Goal: Register for event/course

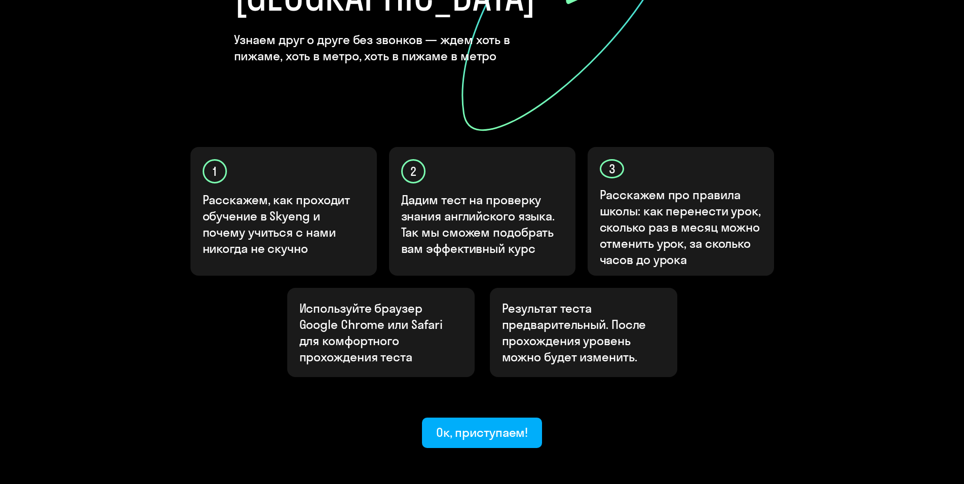
scroll to position [248, 0]
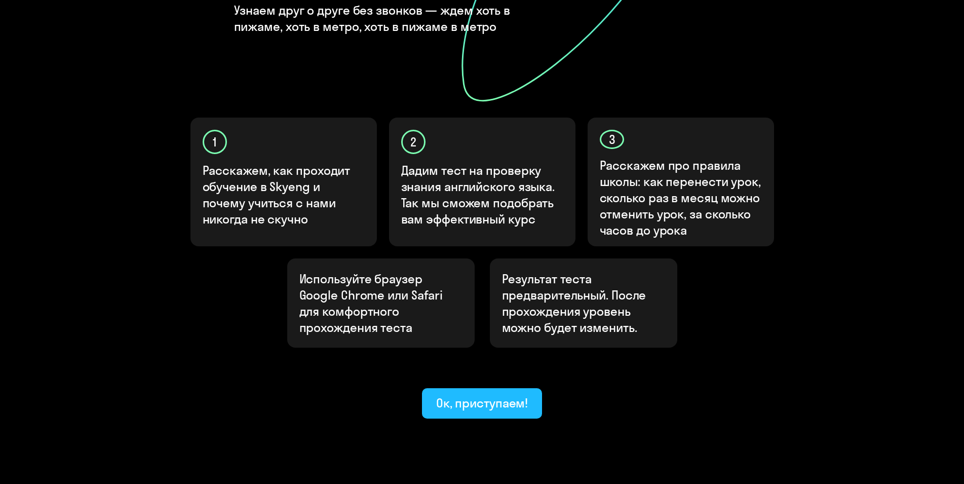
click at [468, 394] on div "Ок, приступаем!" at bounding box center [482, 402] width 92 height 16
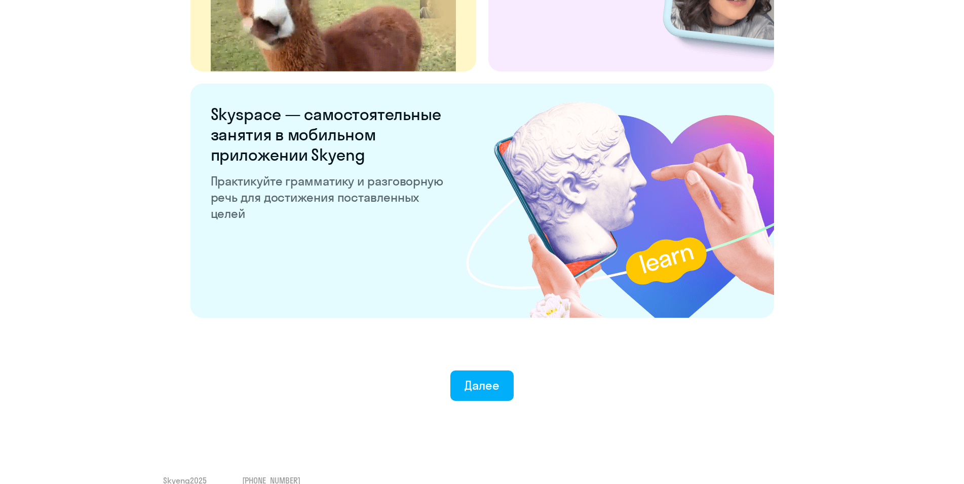
scroll to position [1863, 0]
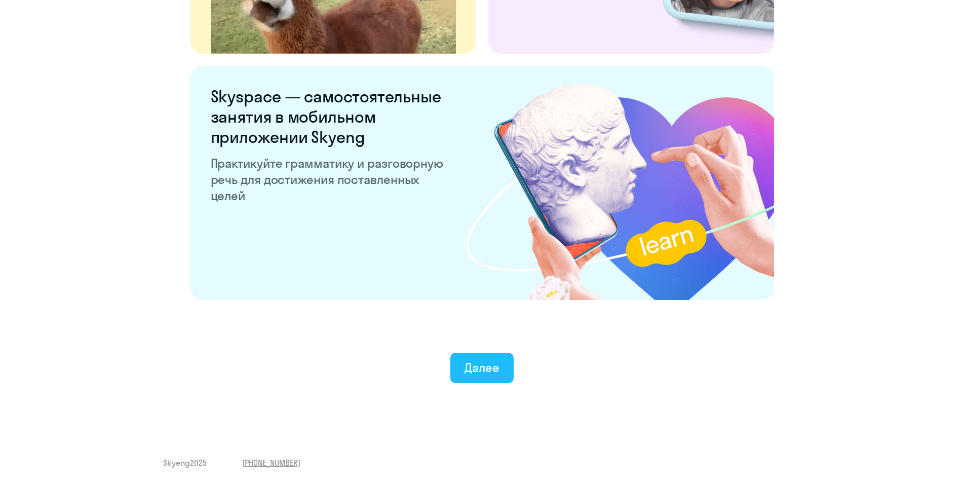
click at [466, 365] on div "Далее" at bounding box center [481, 367] width 35 height 16
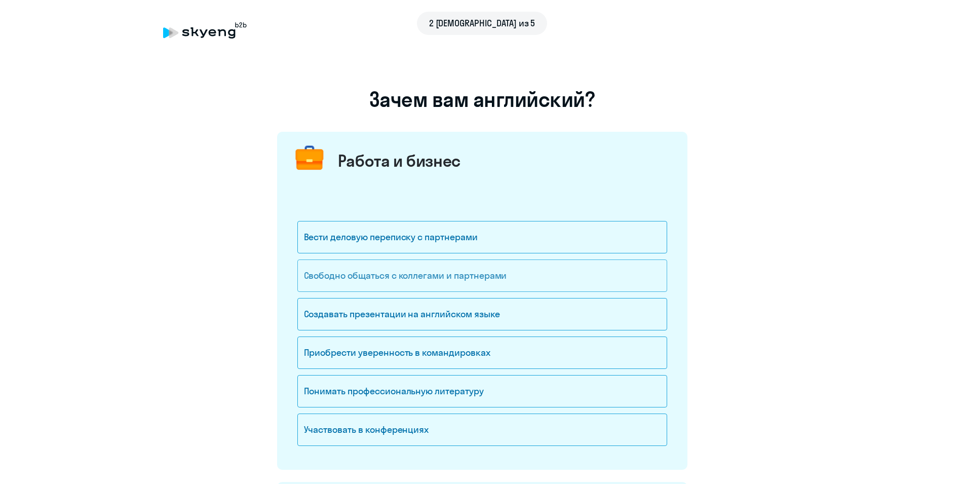
click at [509, 276] on div "Свободно общаться с коллегами и партнерами" at bounding box center [482, 275] width 370 height 32
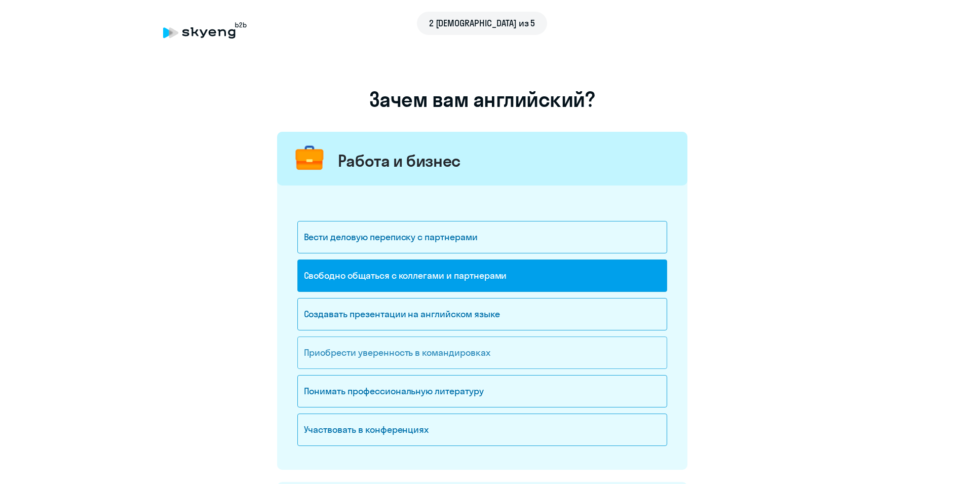
click at [366, 351] on div "Приобрести уверенность в командировках" at bounding box center [482, 352] width 370 height 32
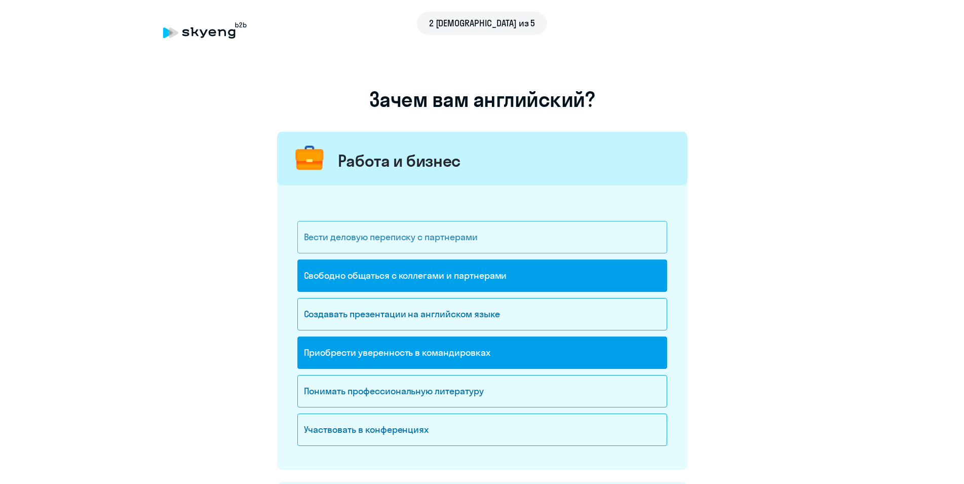
click at [391, 230] on div "Вести деловую переписку с партнерами" at bounding box center [482, 237] width 370 height 32
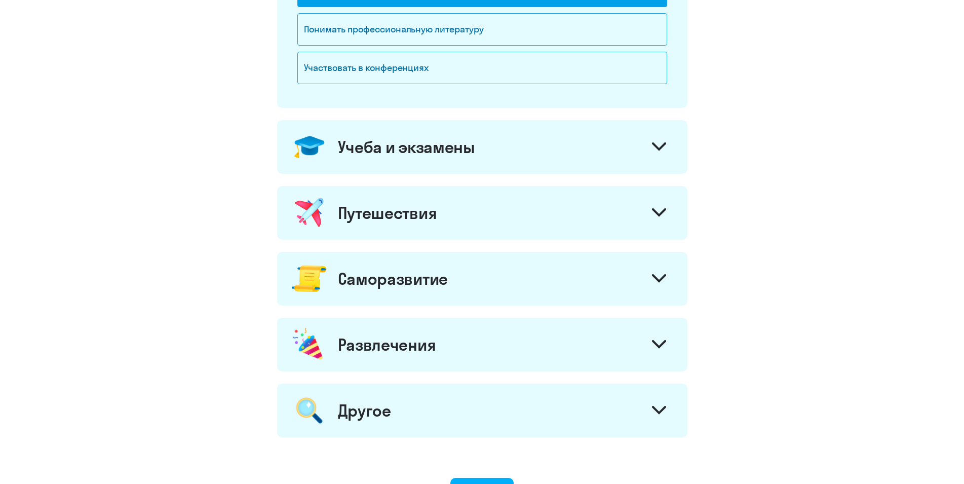
scroll to position [413, 0]
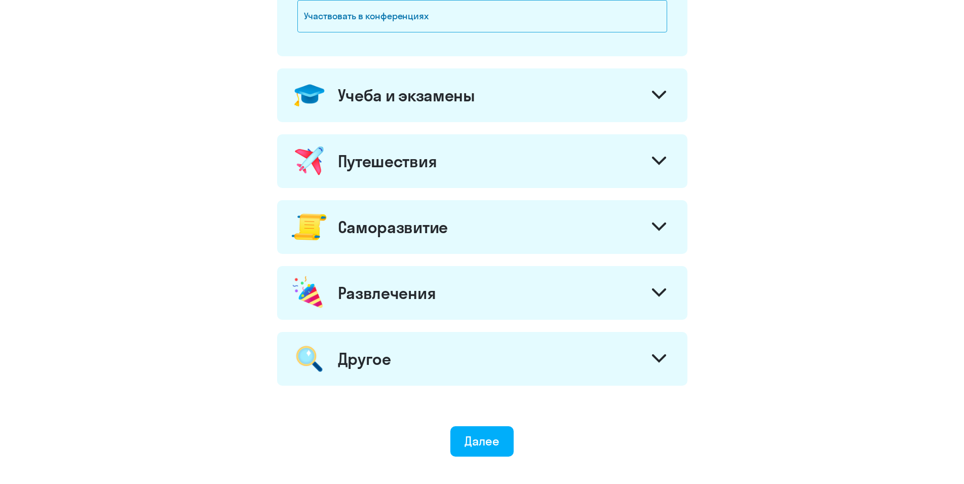
click at [654, 225] on icon at bounding box center [659, 226] width 12 height 6
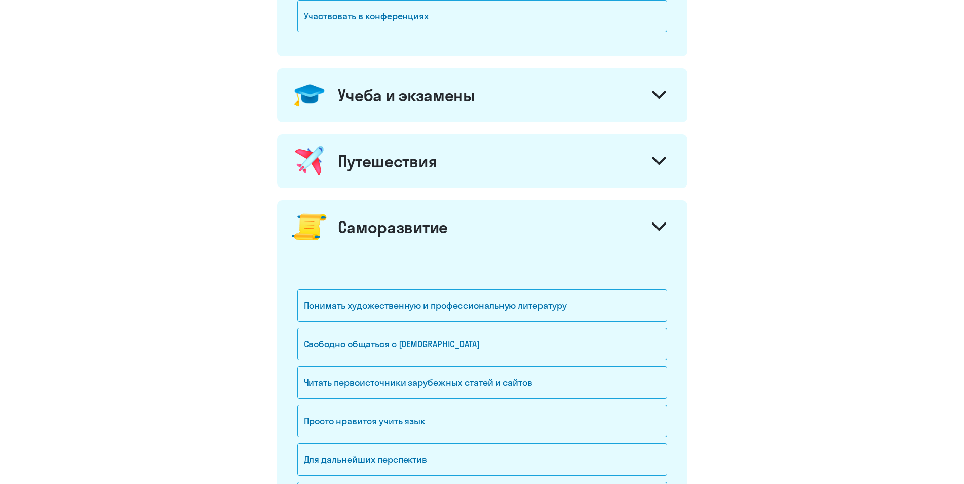
scroll to position [465, 0]
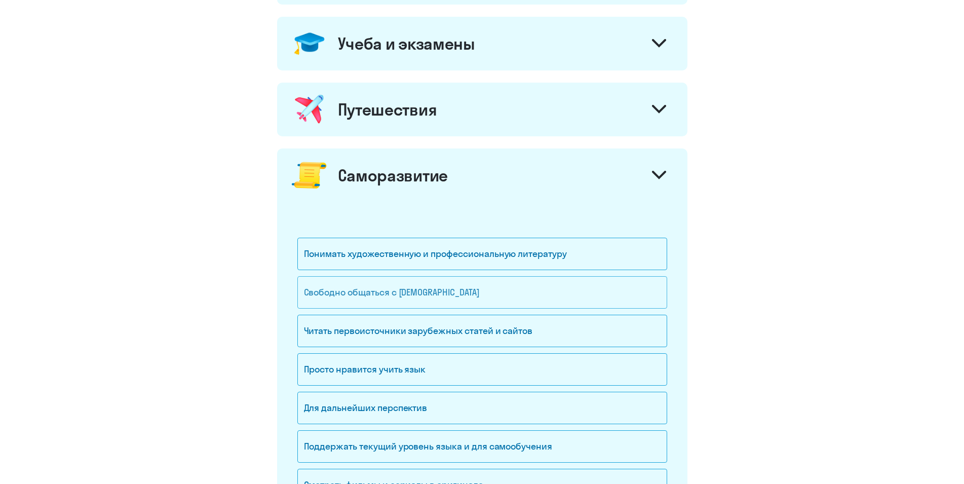
click at [436, 291] on div "Свободно общаться с [DEMOGRAPHIC_DATA]" at bounding box center [482, 292] width 370 height 32
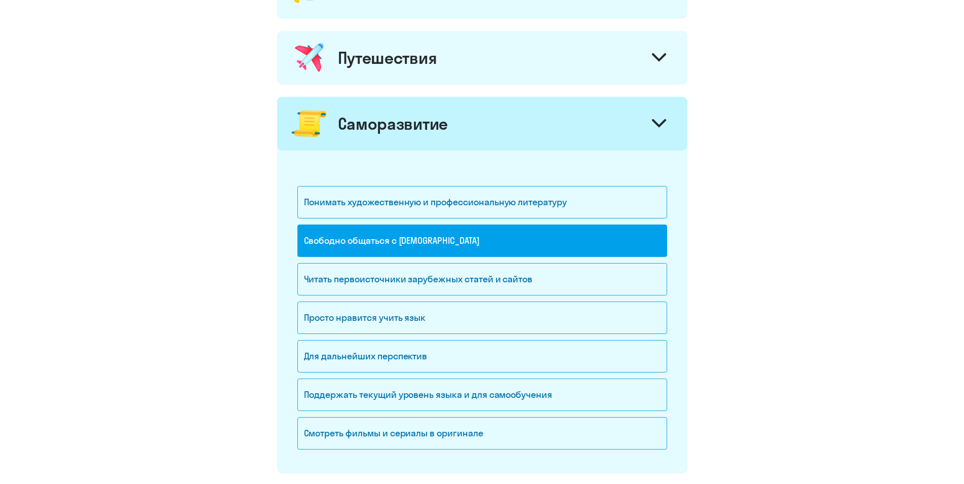
scroll to position [568, 0]
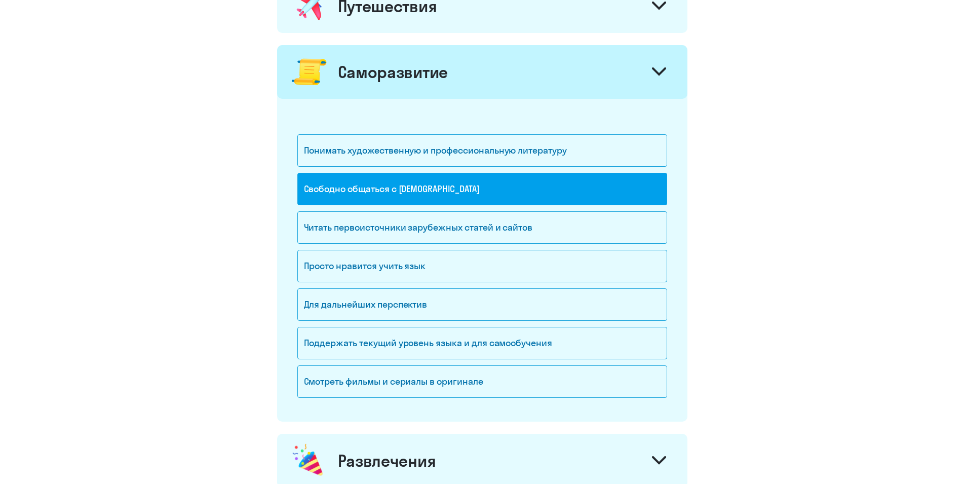
click at [492, 305] on div "Для дальнейших перспектив" at bounding box center [482, 304] width 370 height 32
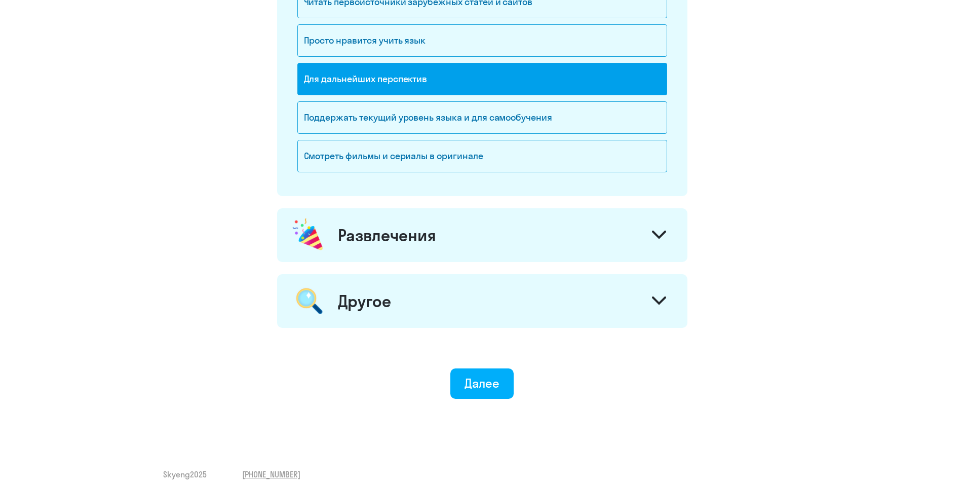
scroll to position [805, 0]
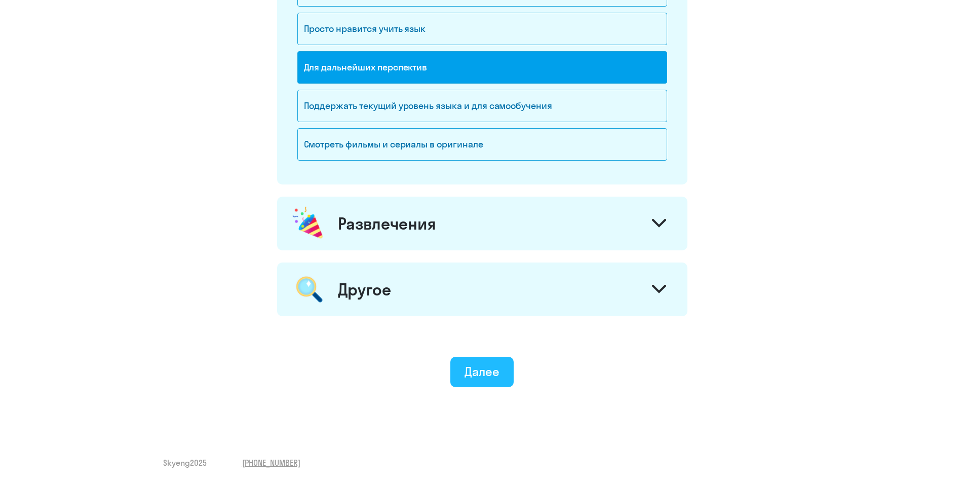
click at [483, 369] on div "Далее" at bounding box center [481, 371] width 35 height 16
